Goal: Information Seeking & Learning: Learn about a topic

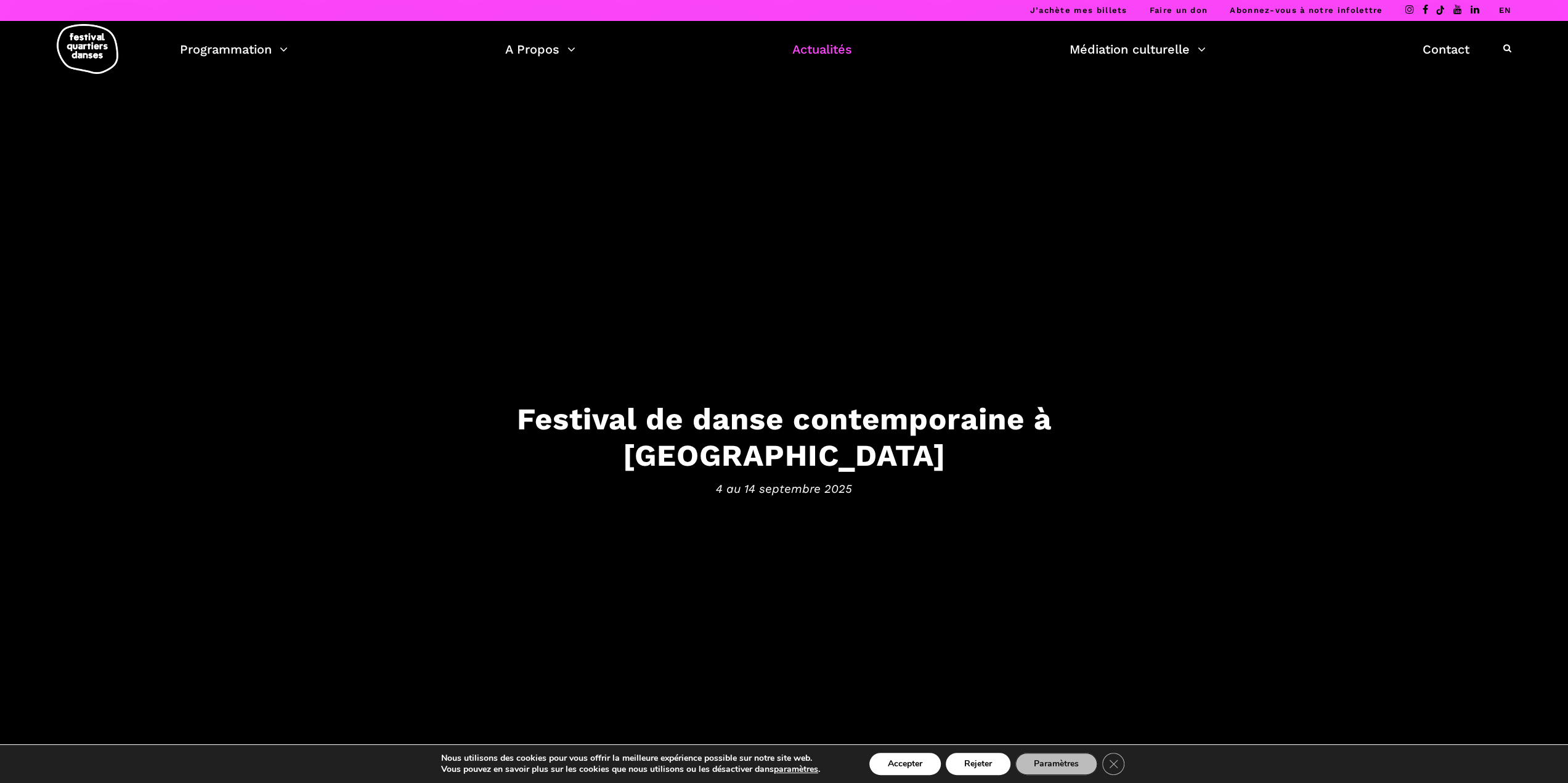
click at [807, 47] on link "Actualités" at bounding box center [821, 49] width 59 height 21
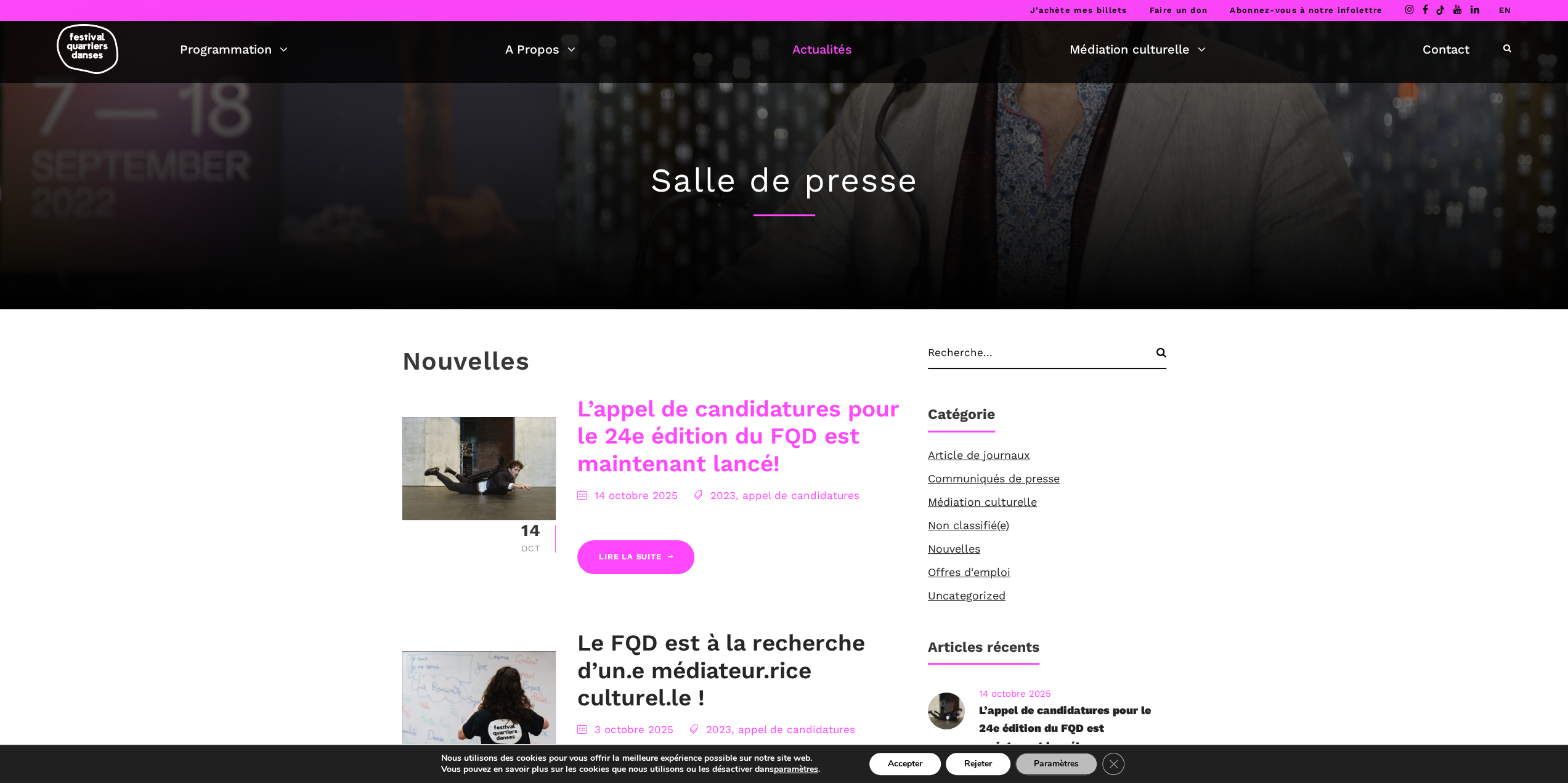
click at [716, 435] on link "L’appel de candidatures pour le 24e édition du FQD est maintenant lancé!" at bounding box center [737, 435] width 321 height 81
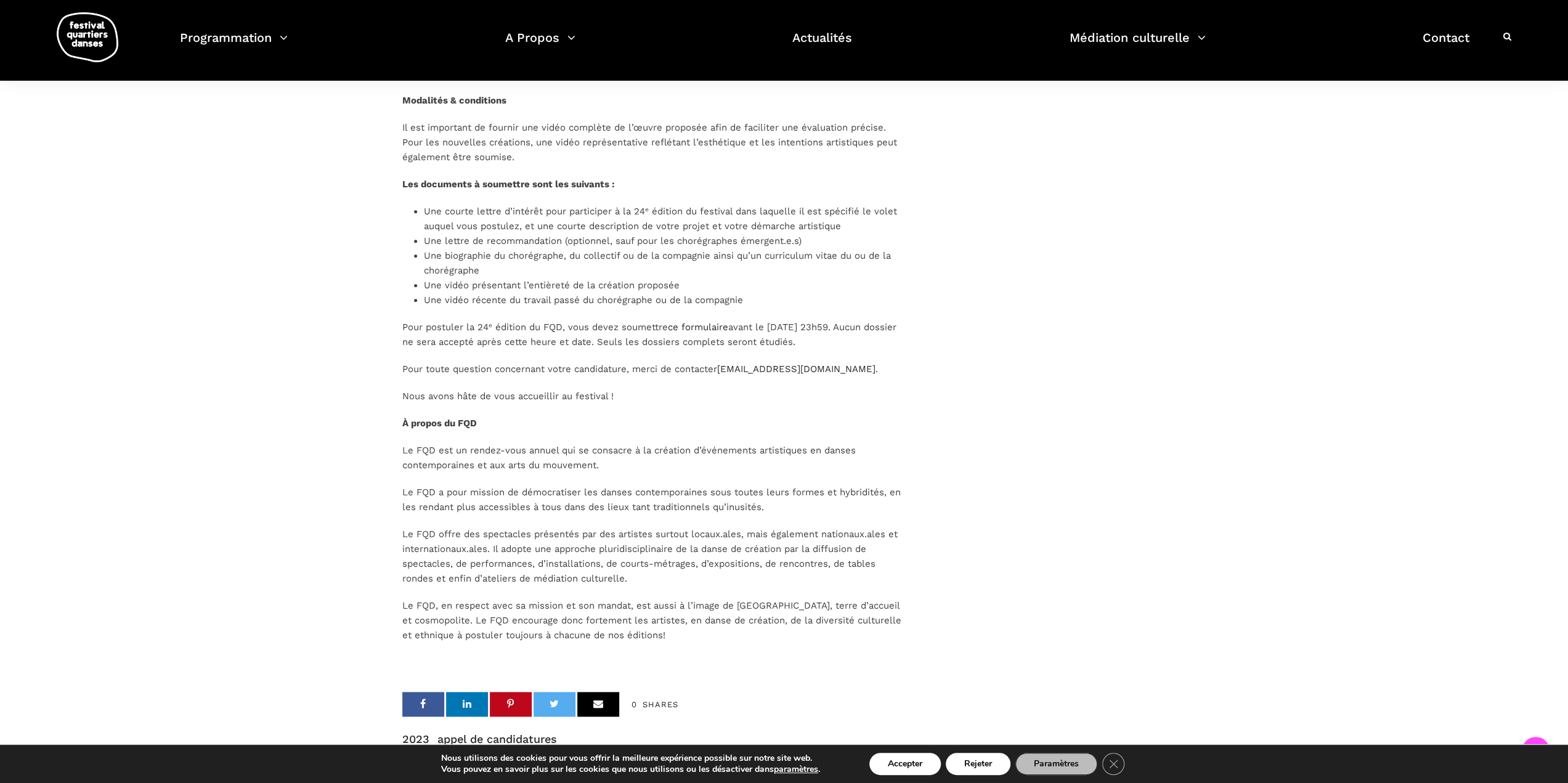
scroll to position [1355, 0]
